Goal: Find specific page/section: Find specific page/section

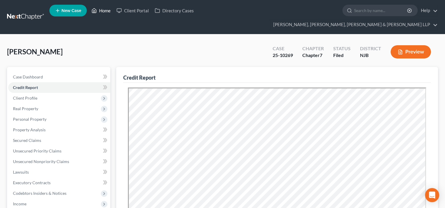
click at [105, 10] on link "Home" at bounding box center [100, 10] width 25 height 11
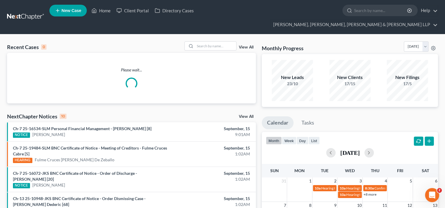
click at [215, 34] on div "Recent Cases 0 View All Please wait... NextChapter Notices 10 View All Ch-7 25-…" at bounding box center [222, 200] width 445 height 333
click at [215, 42] on input "search" at bounding box center [215, 46] width 41 height 9
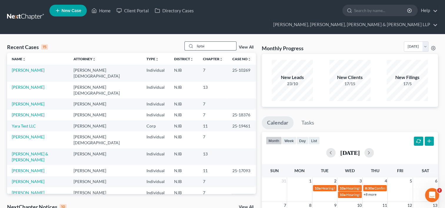
type input "liptai"
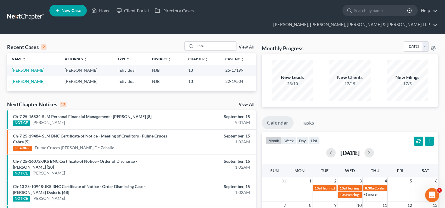
click at [29, 68] on link "[PERSON_NAME]" at bounding box center [28, 70] width 33 height 5
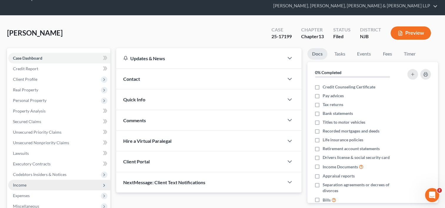
scroll to position [29, 0]
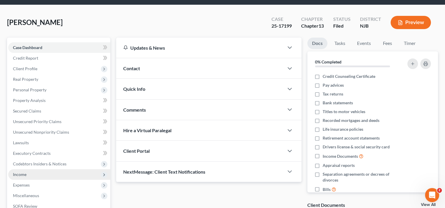
click at [33, 169] on span "Income" at bounding box center [59, 174] width 102 height 11
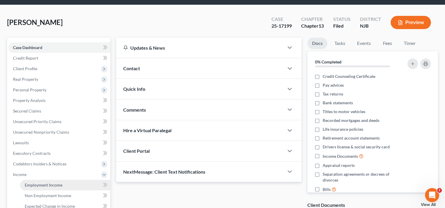
click at [40, 182] on span "Employment Income" at bounding box center [44, 184] width 38 height 5
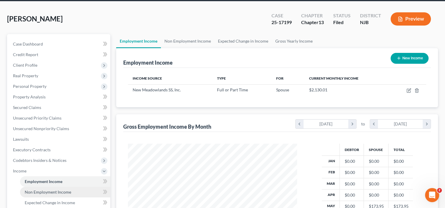
scroll to position [59, 0]
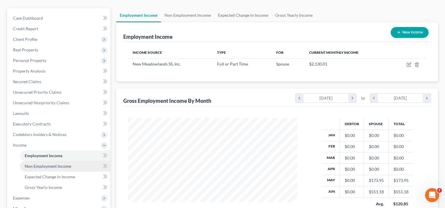
click at [55, 164] on span "Non Employment Income" at bounding box center [48, 166] width 46 height 5
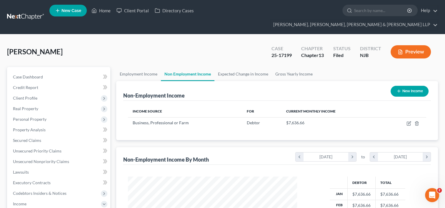
scroll to position [105, 181]
